Goal: Task Accomplishment & Management: Use online tool/utility

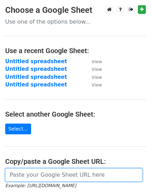
click at [30, 175] on input "url" at bounding box center [73, 174] width 137 height 13
paste input "[URL][DOMAIN_NAME]"
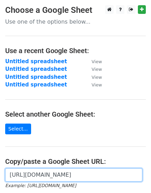
scroll to position [0, 166]
type input "[URL][DOMAIN_NAME]"
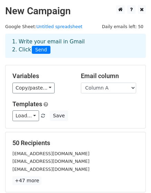
scroll to position [104, 0]
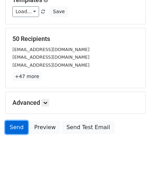
click at [15, 125] on link "Send" at bounding box center [16, 126] width 23 height 13
